Goal: Information Seeking & Learning: Find specific page/section

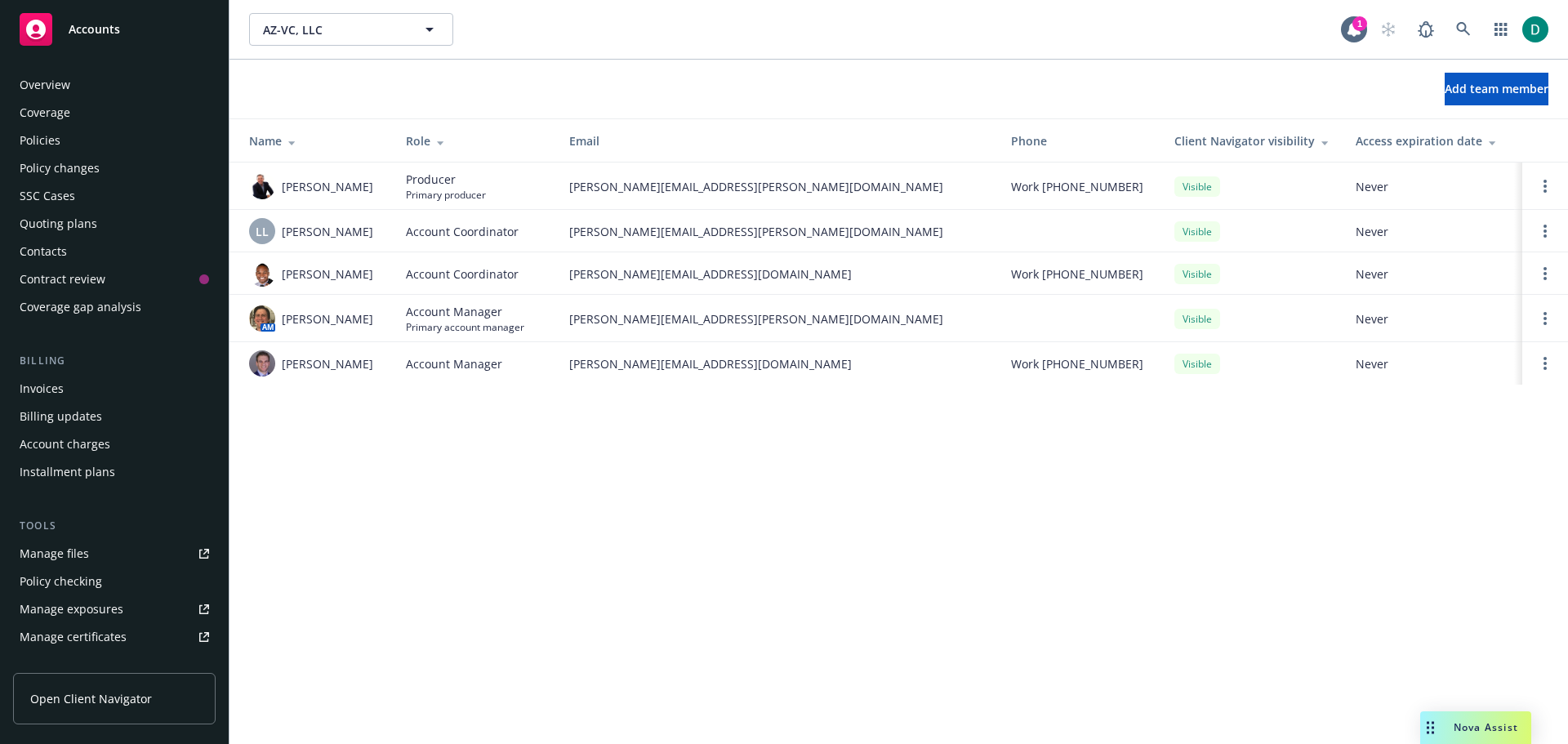
click at [73, 143] on div "Policies" at bounding box center [113, 140] width 189 height 26
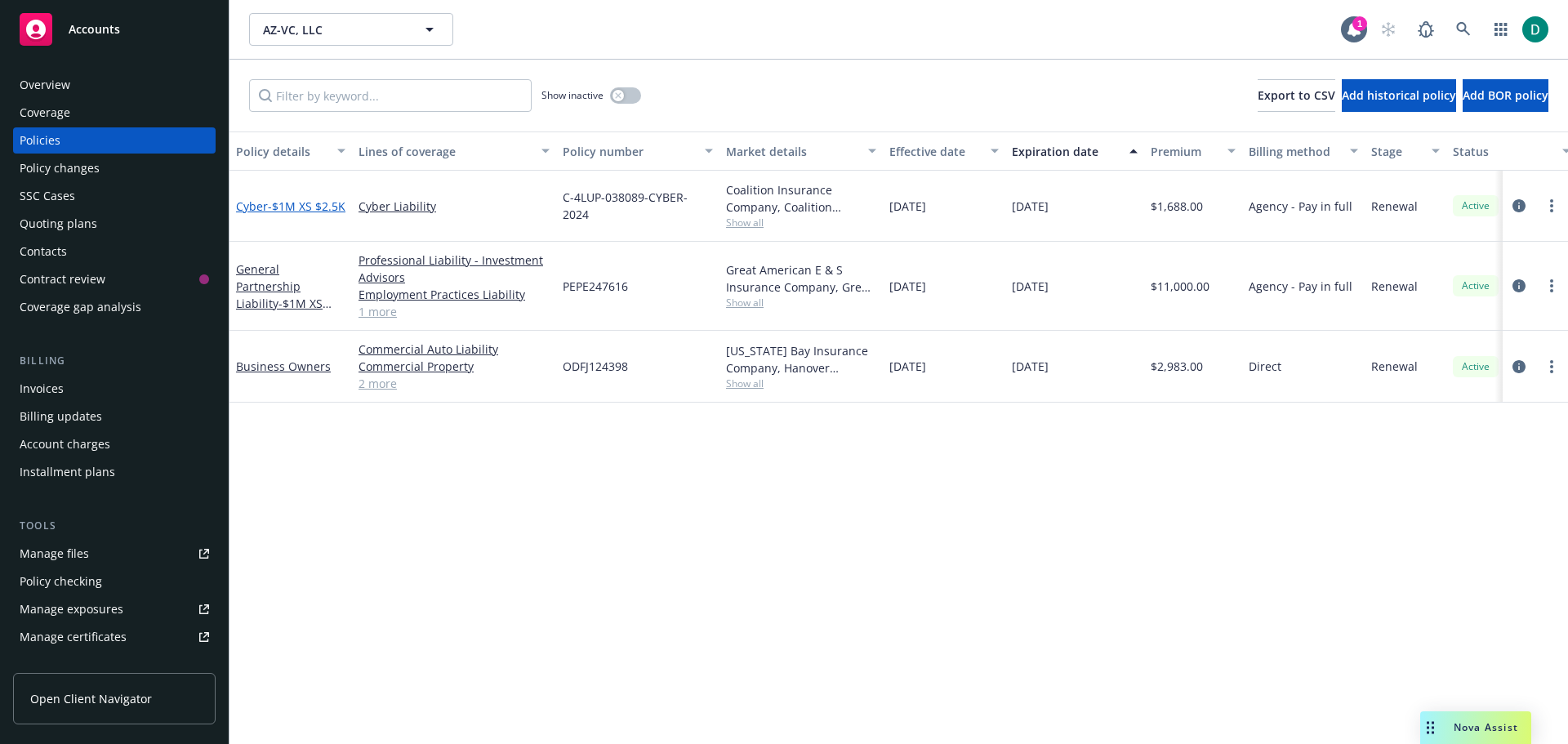
click at [291, 199] on span "- $1M XS $2.5K" at bounding box center [306, 206] width 78 height 16
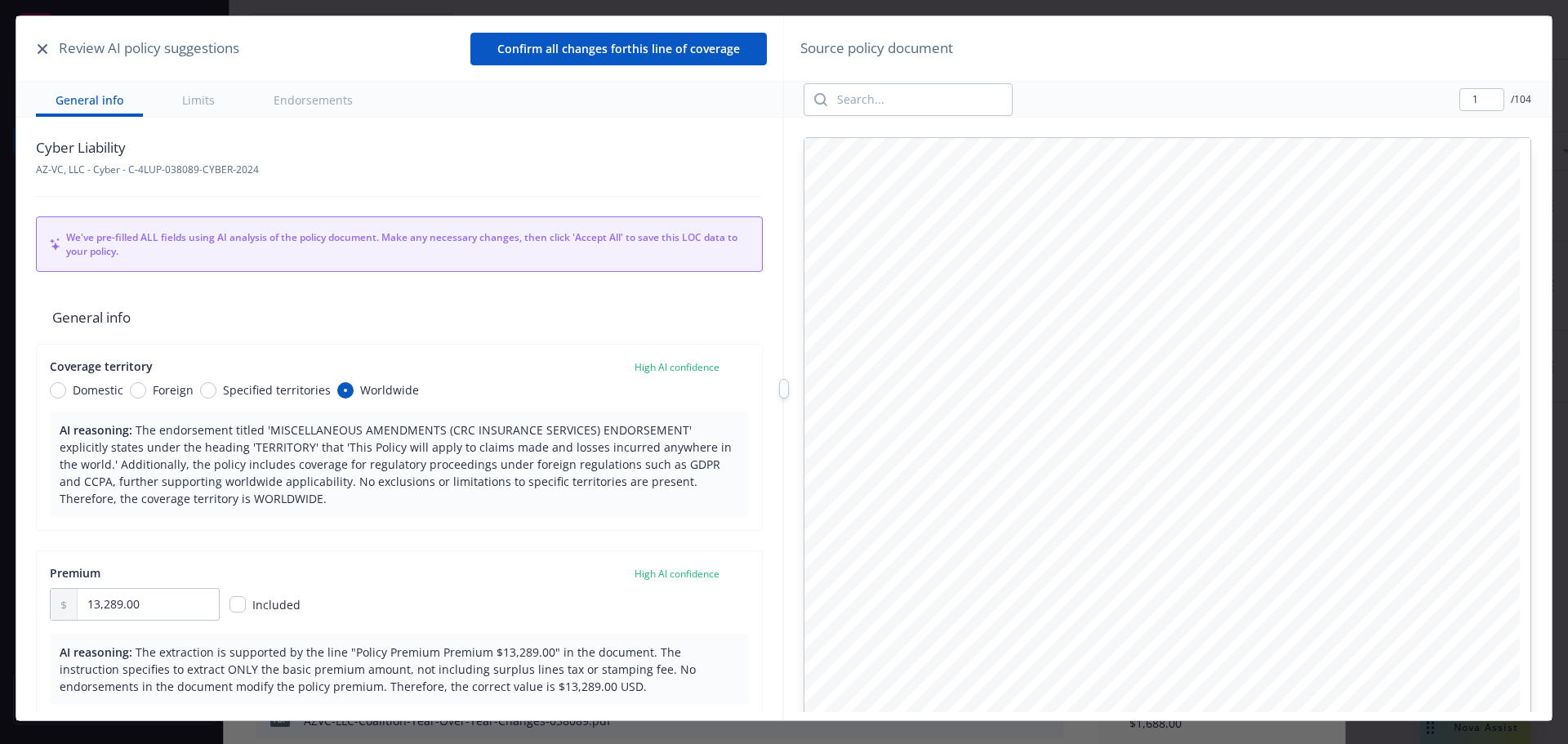
click at [38, 57] on button "button" at bounding box center [42, 48] width 19 height 19
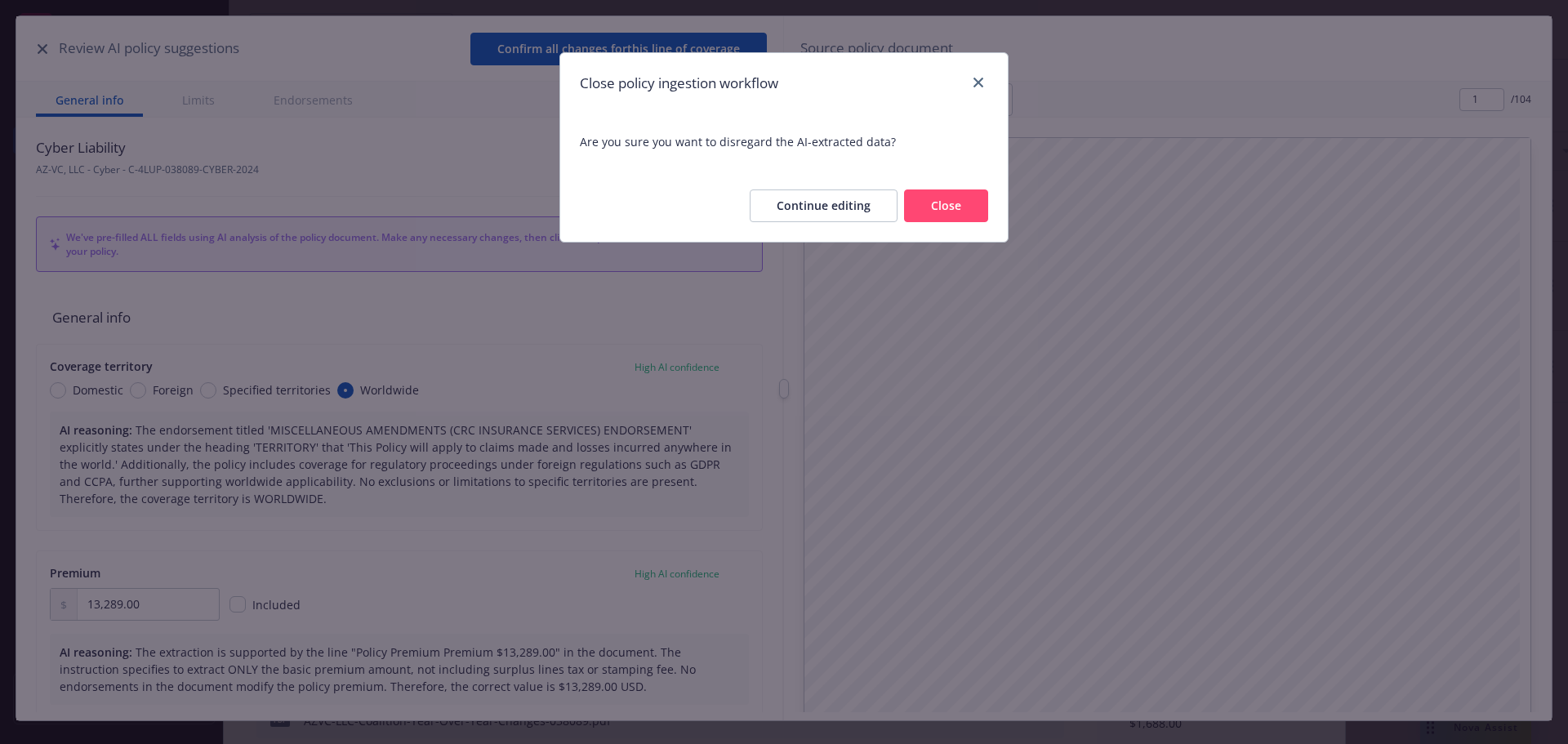
click at [943, 205] on button "Close" at bounding box center [946, 205] width 84 height 33
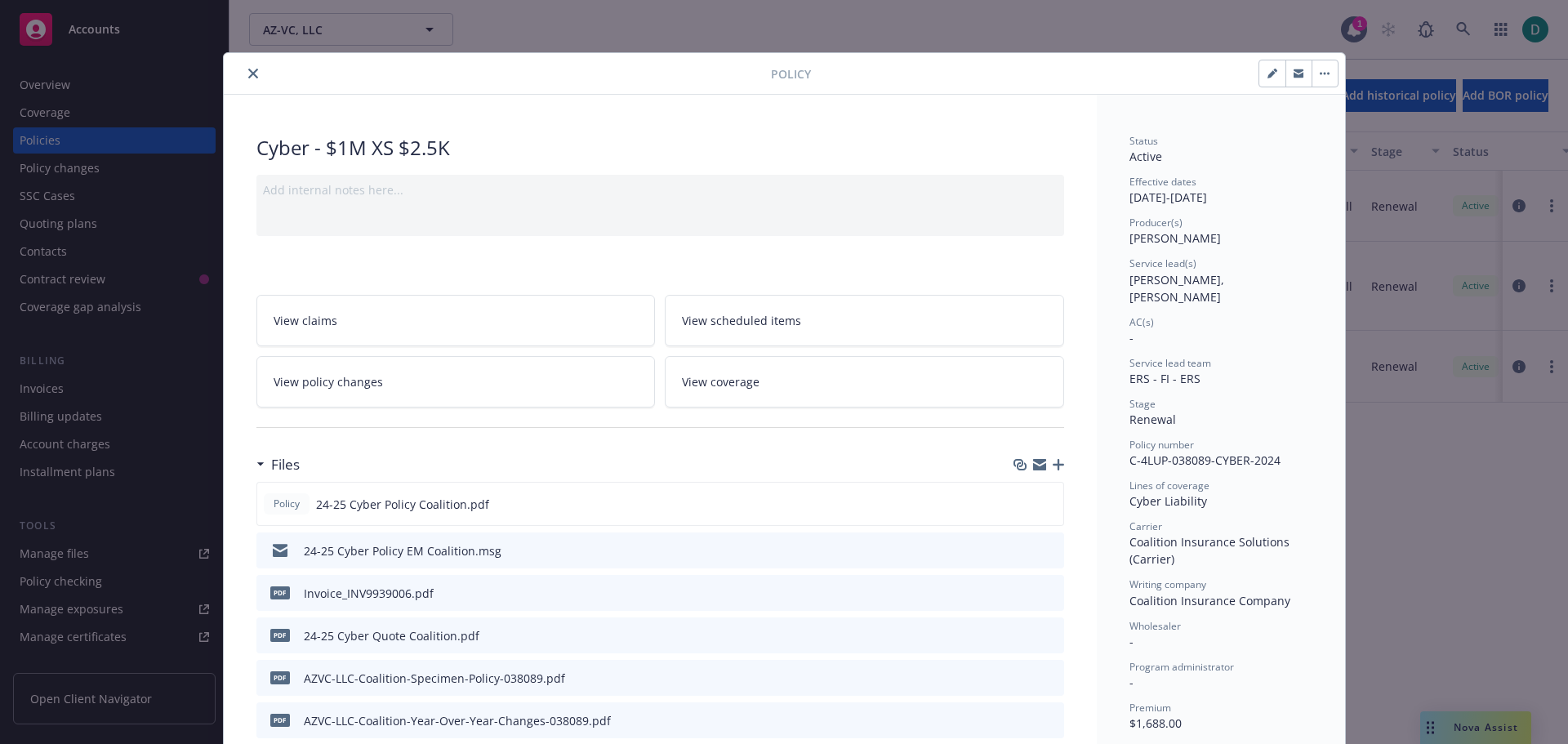
click at [244, 78] on button "close" at bounding box center [253, 73] width 19 height 19
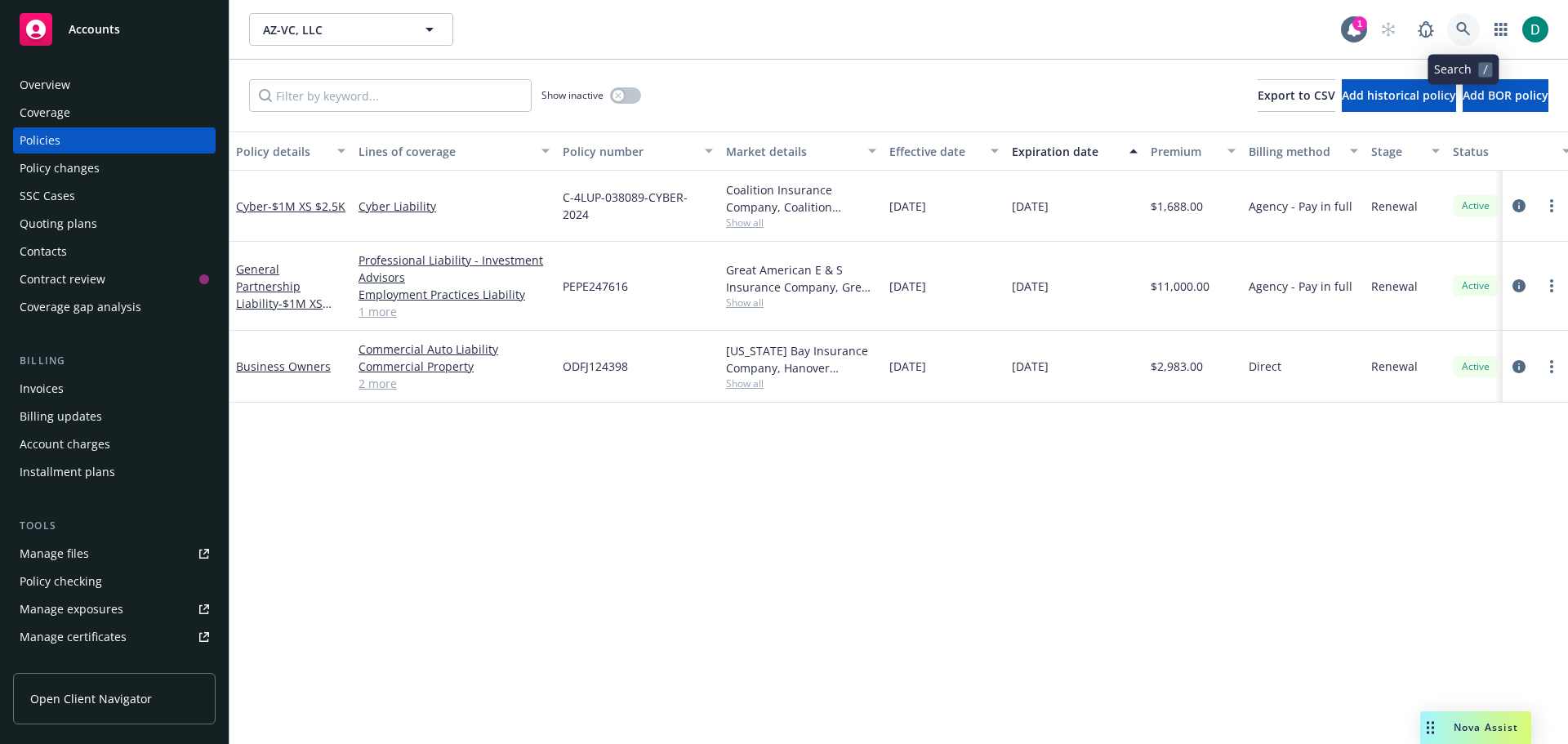
click at [1460, 23] on icon at bounding box center [1462, 28] width 14 height 14
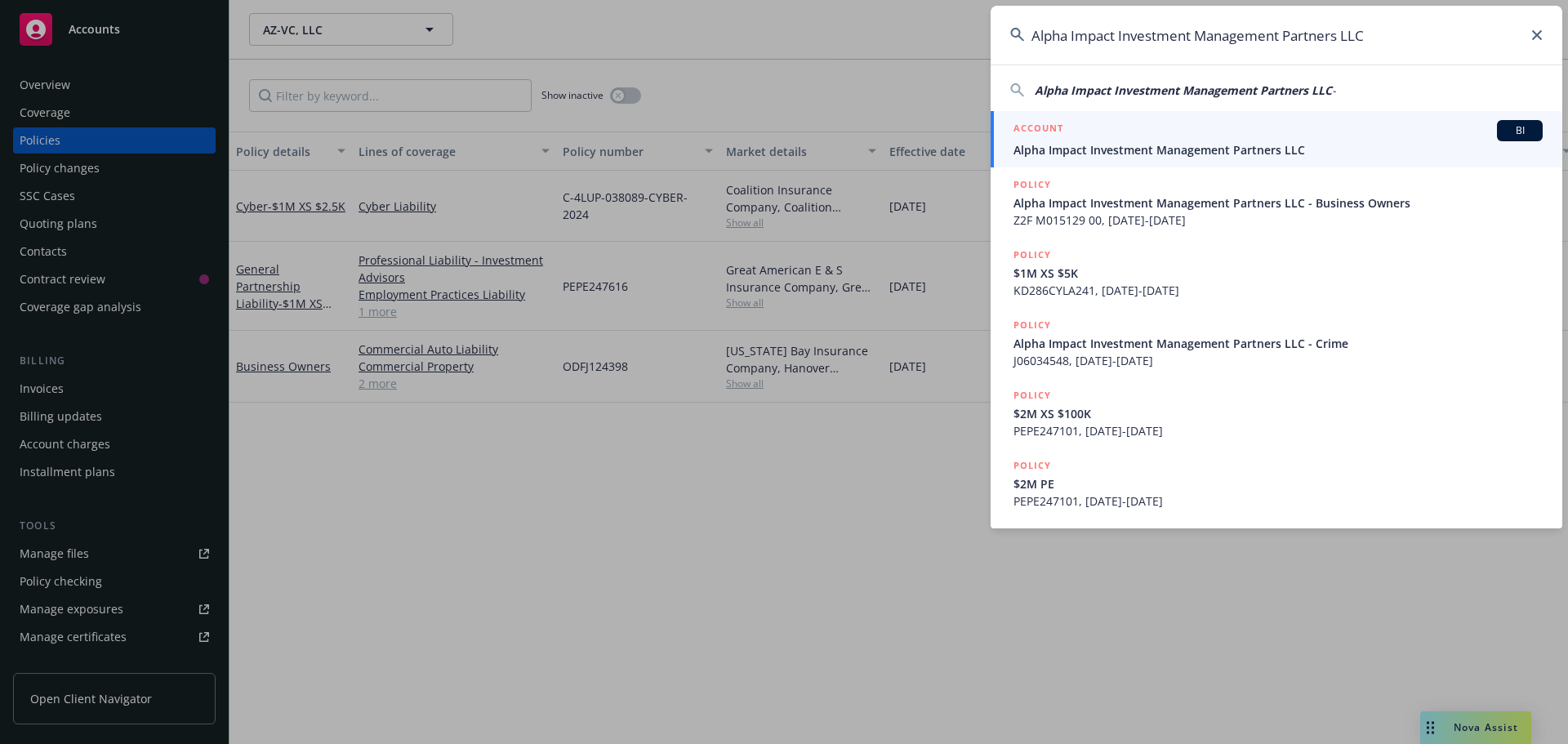
type input "Alpha Impact Investment Management Partners LLC"
click at [1285, 136] on div "ACCOUNT BI" at bounding box center [1278, 130] width 529 height 21
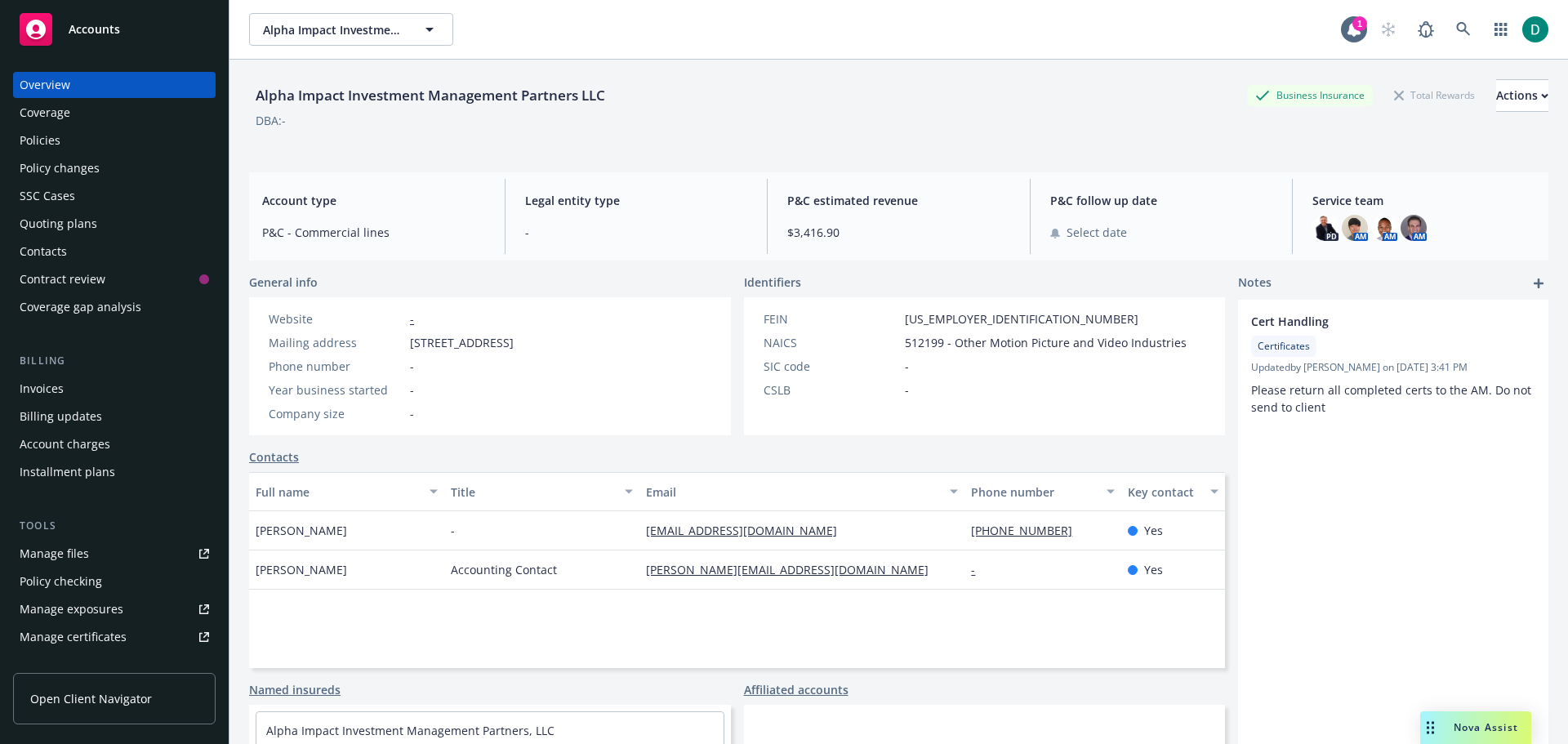
click at [67, 145] on div "Policies" at bounding box center [113, 140] width 189 height 26
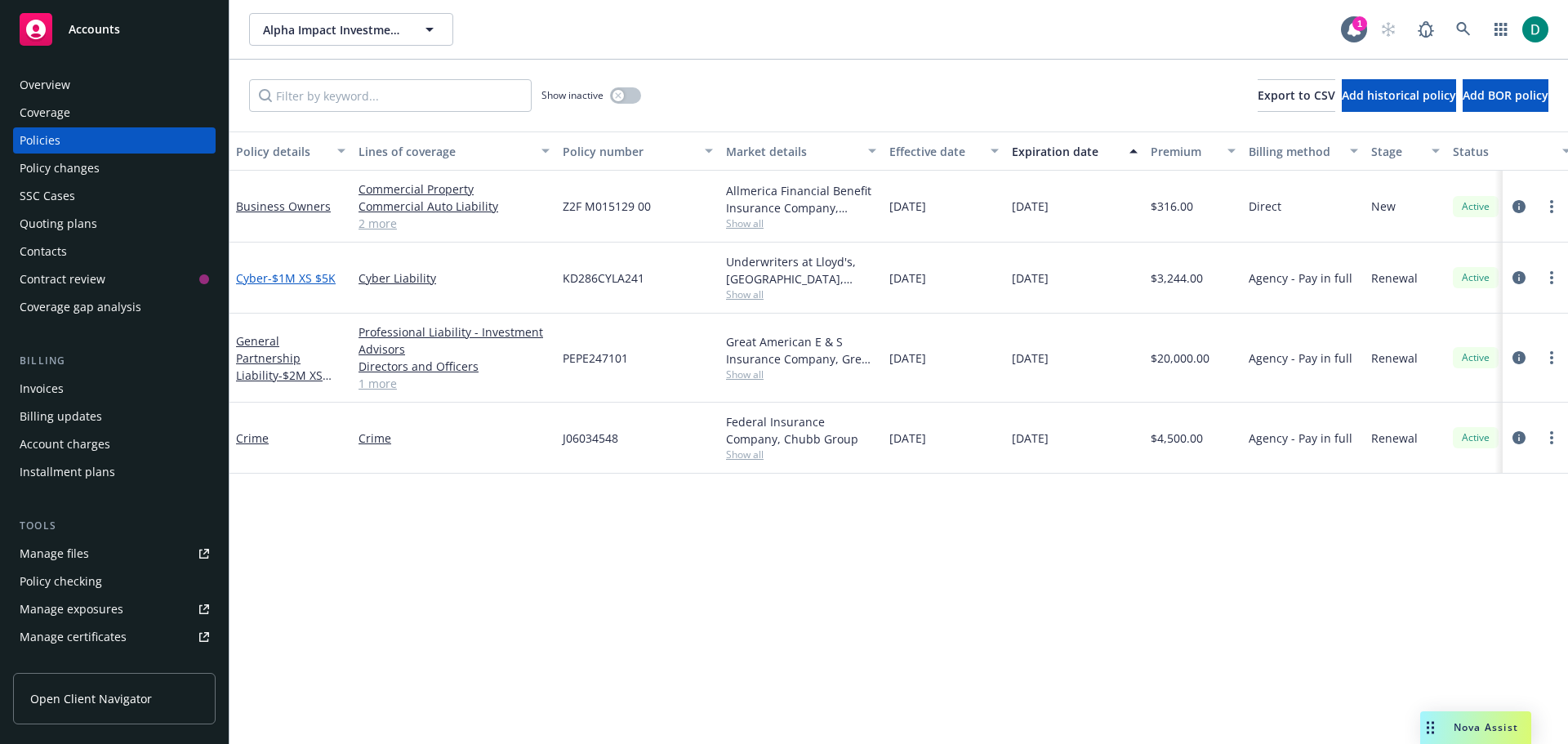
click at [301, 275] on span "- $1M XS $5K" at bounding box center [301, 278] width 68 height 16
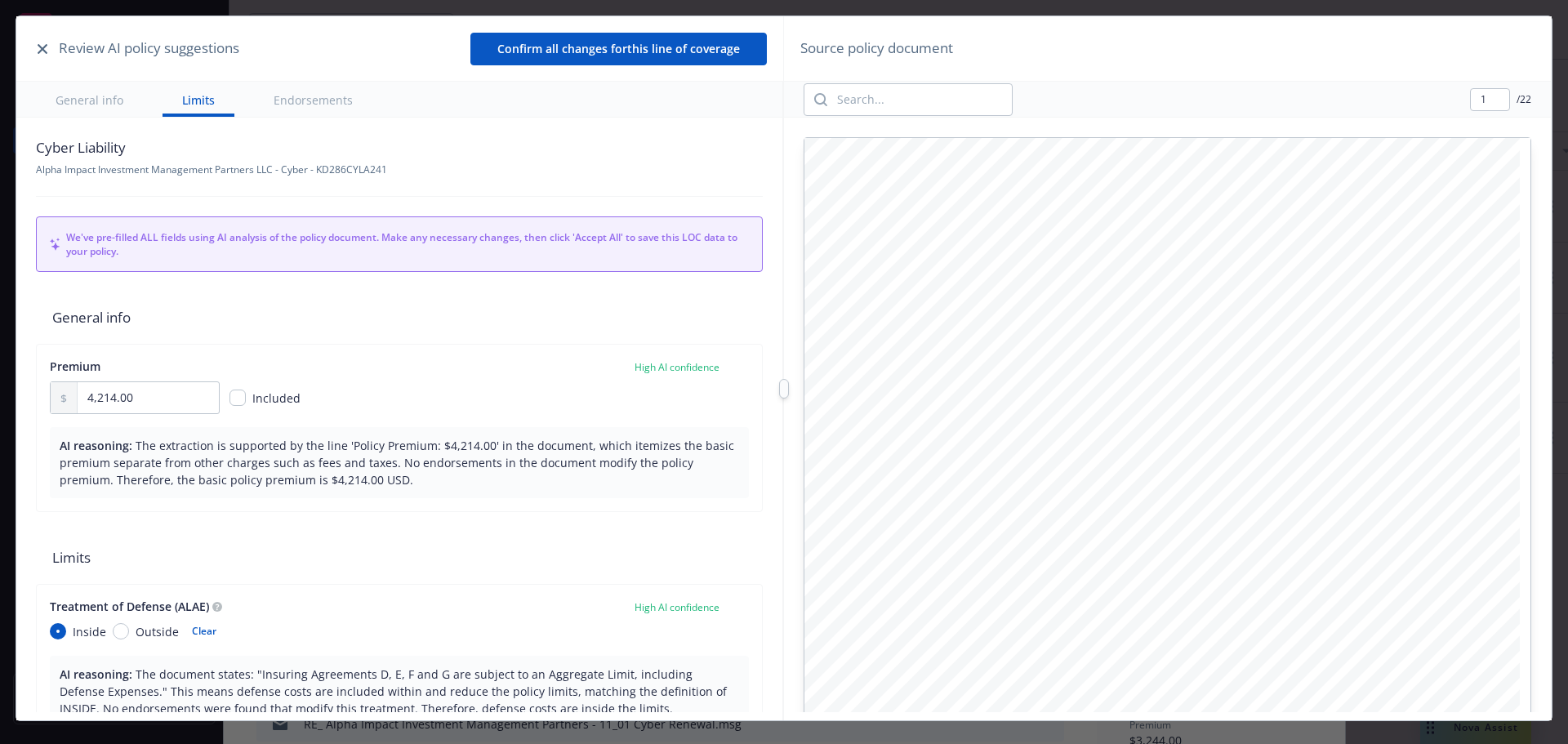
click at [41, 48] on icon "button" at bounding box center [43, 49] width 10 height 10
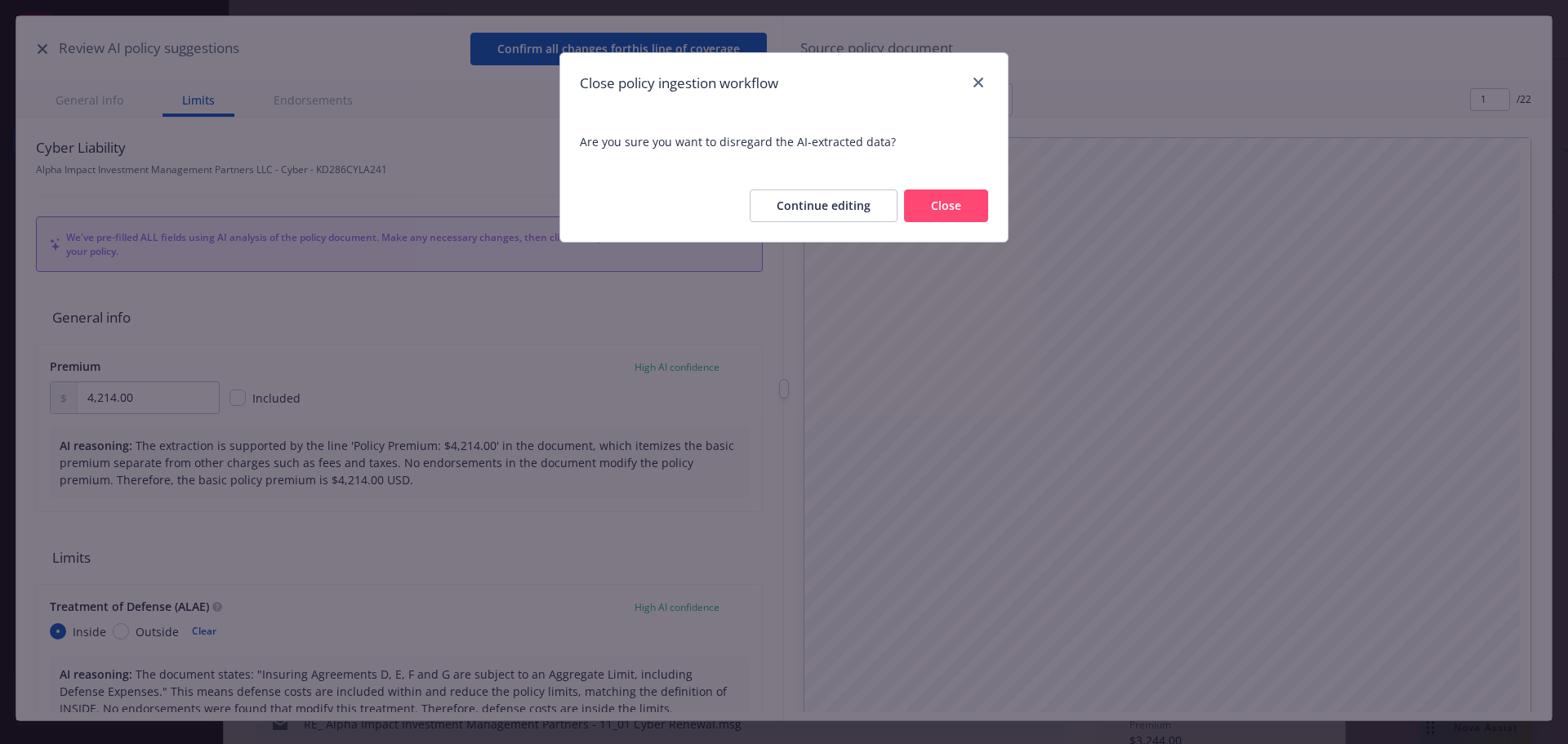
click at [955, 212] on button "Close" at bounding box center [946, 205] width 84 height 33
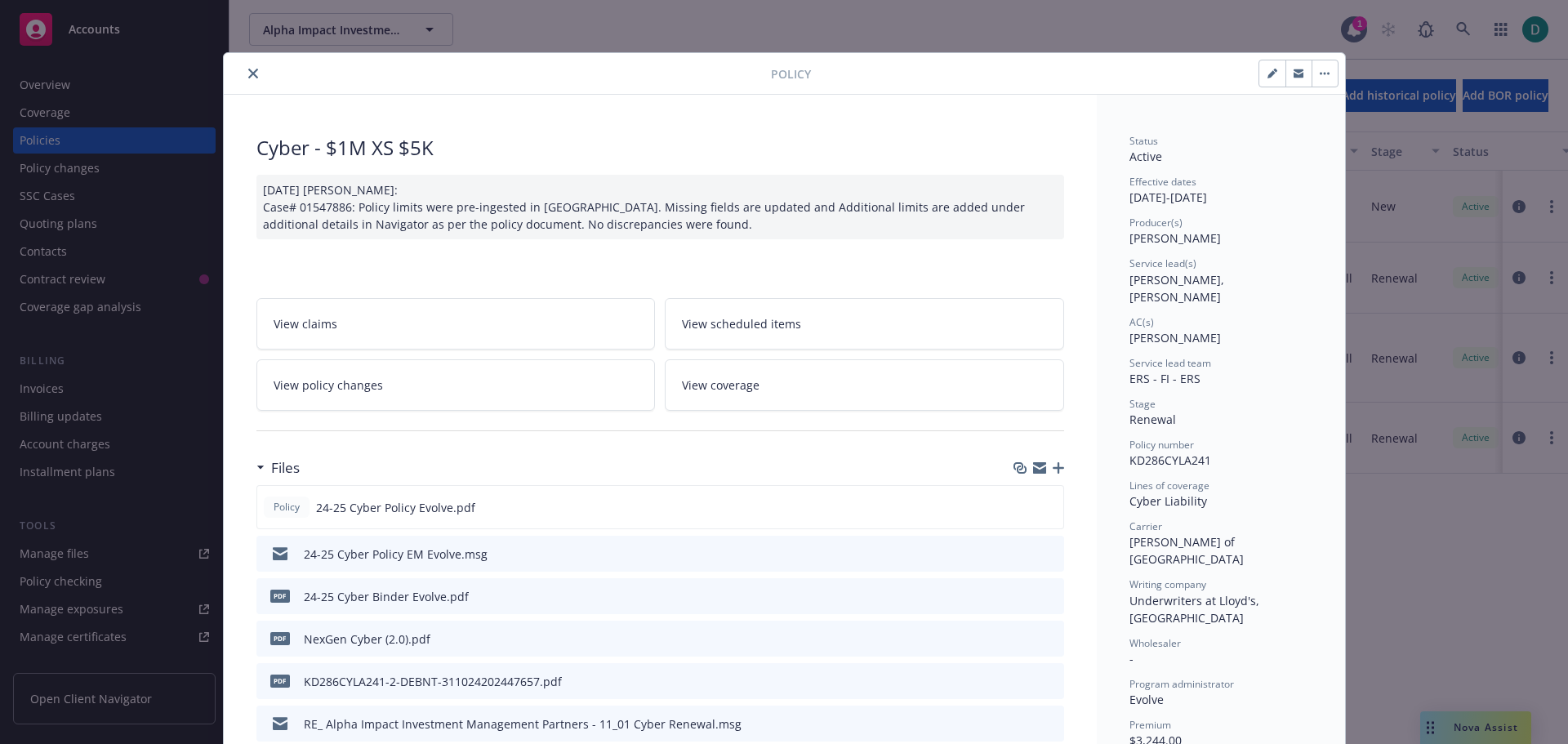
click at [250, 64] on button "close" at bounding box center [253, 73] width 19 height 19
